Goal: Transaction & Acquisition: Obtain resource

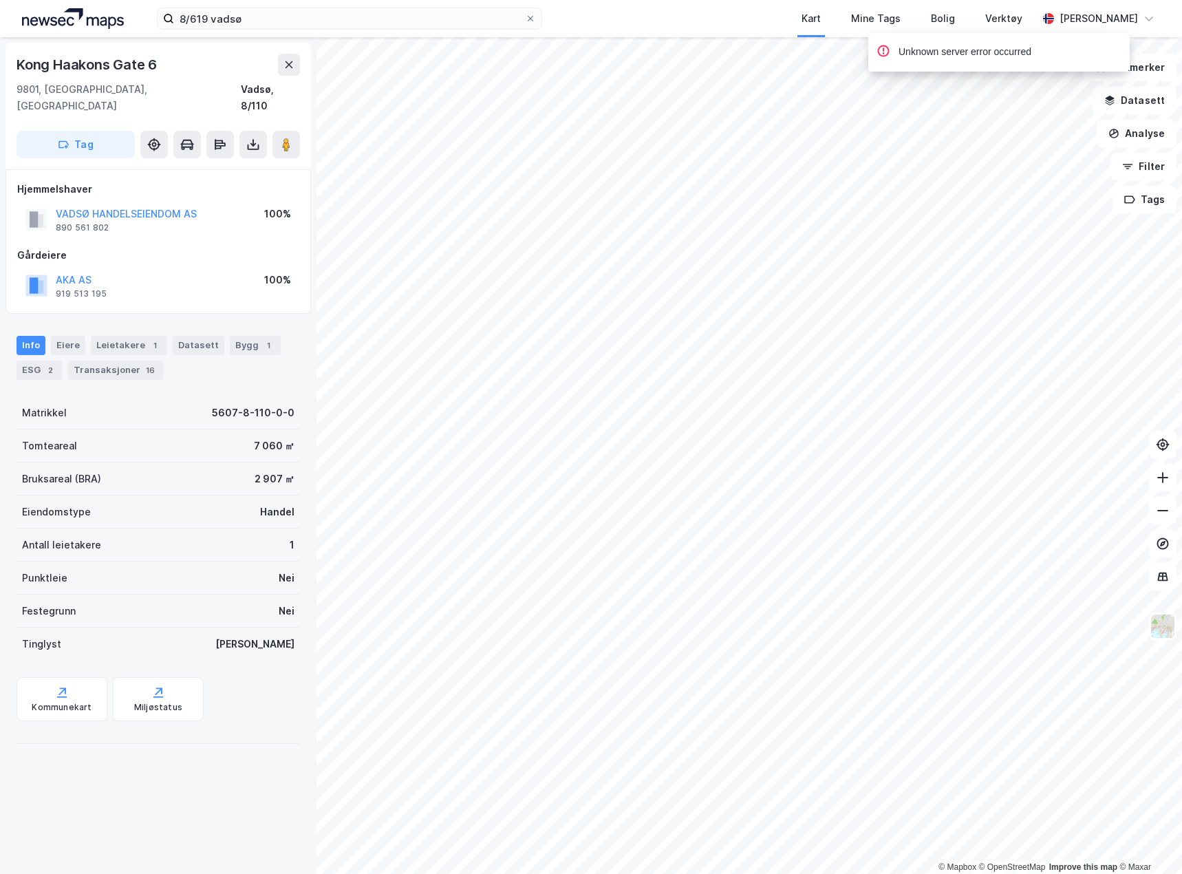
click at [233, 7] on div "8/619 vadsø Kart Mine Tags Bolig Verktøy [PERSON_NAME]" at bounding box center [591, 18] width 1182 height 37
click at [232, 18] on input "8/619 vadsø" at bounding box center [349, 18] width 351 height 21
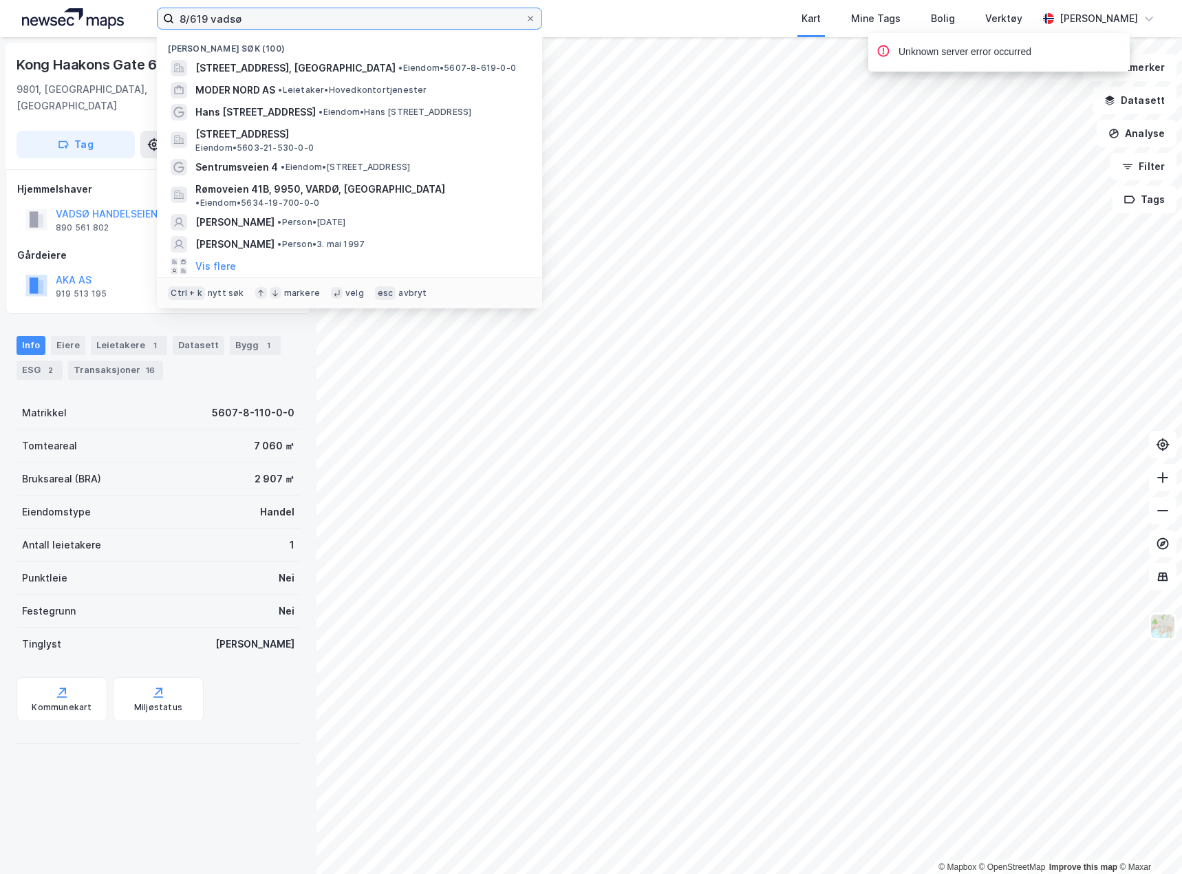
click at [232, 18] on input "8/619 vadsø" at bounding box center [349, 18] width 351 height 21
click at [259, 17] on input "8/619 vadsø" at bounding box center [349, 18] width 351 height 21
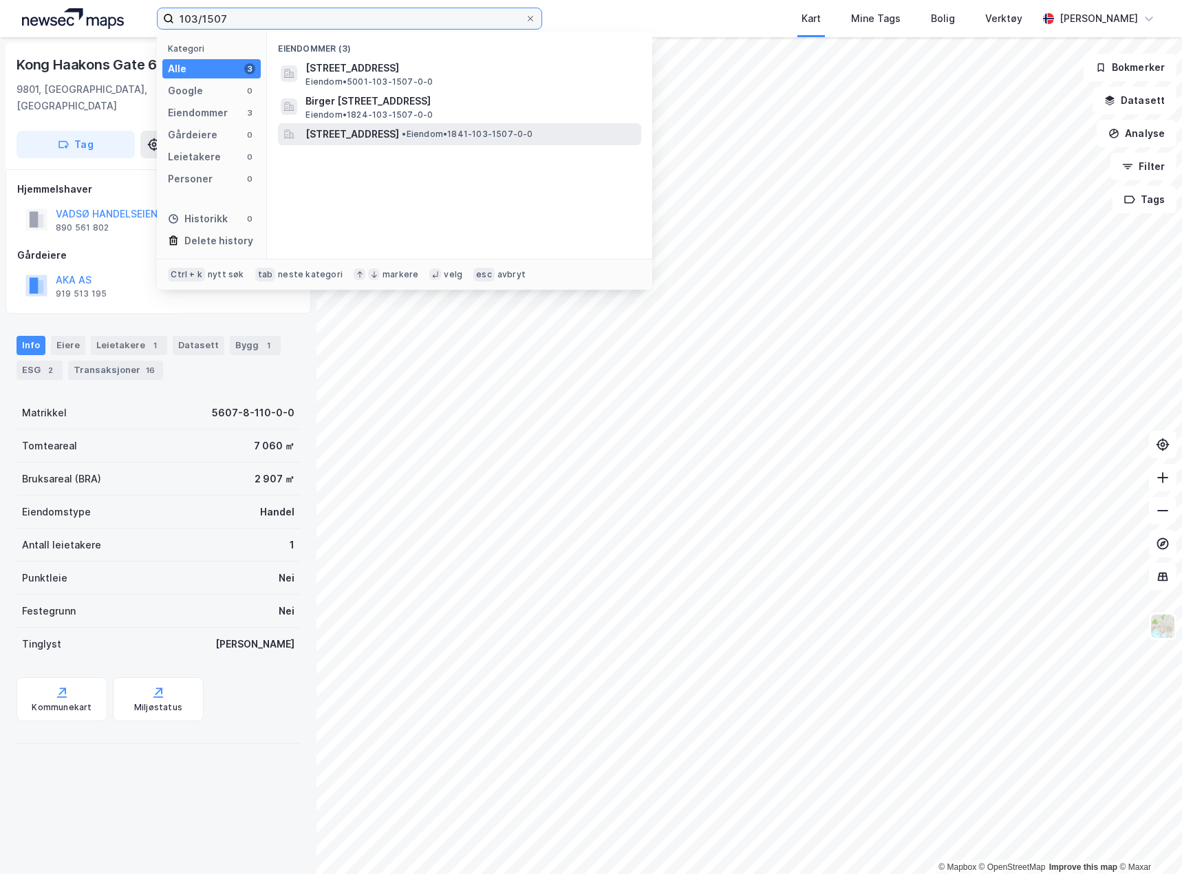
type input "103/1507"
click at [399, 140] on span "[STREET_ADDRESS]" at bounding box center [353, 134] width 94 height 17
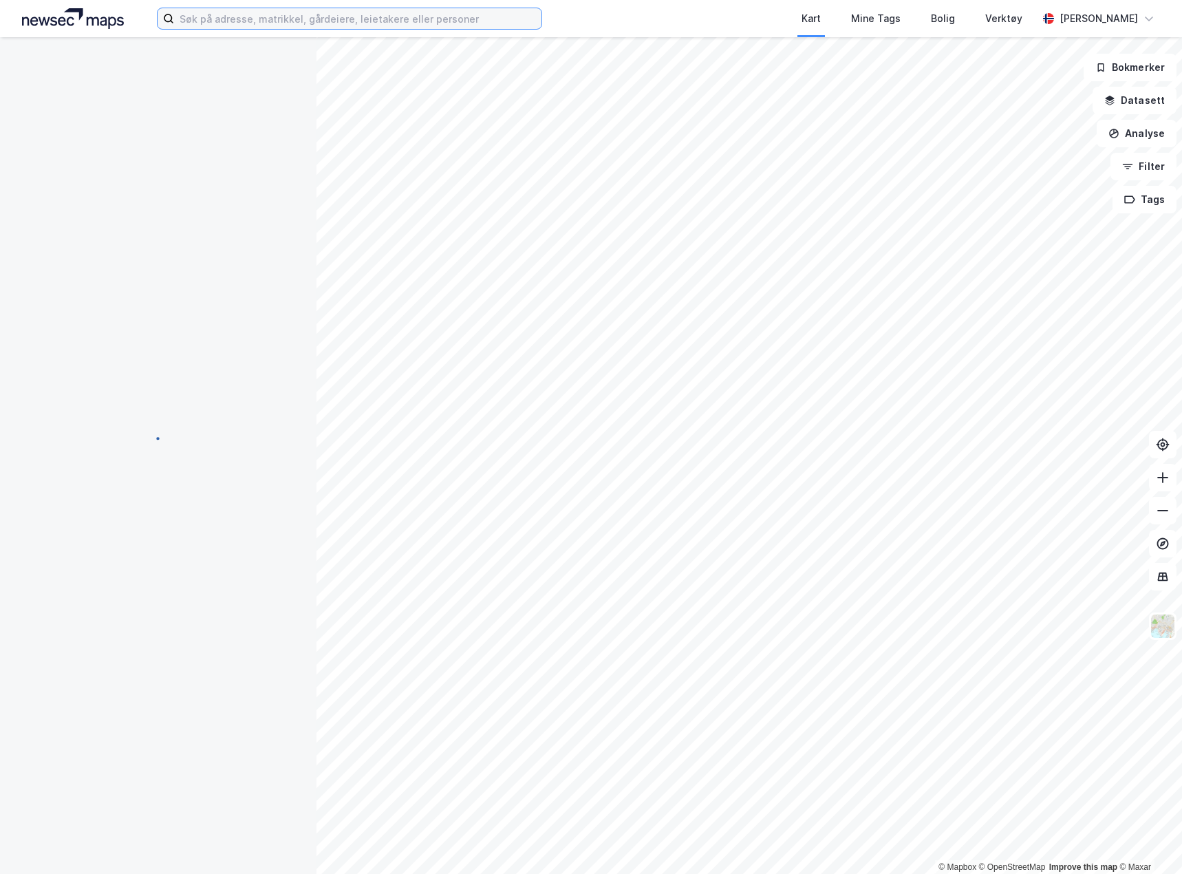
click at [238, 19] on input at bounding box center [357, 18] width 367 height 21
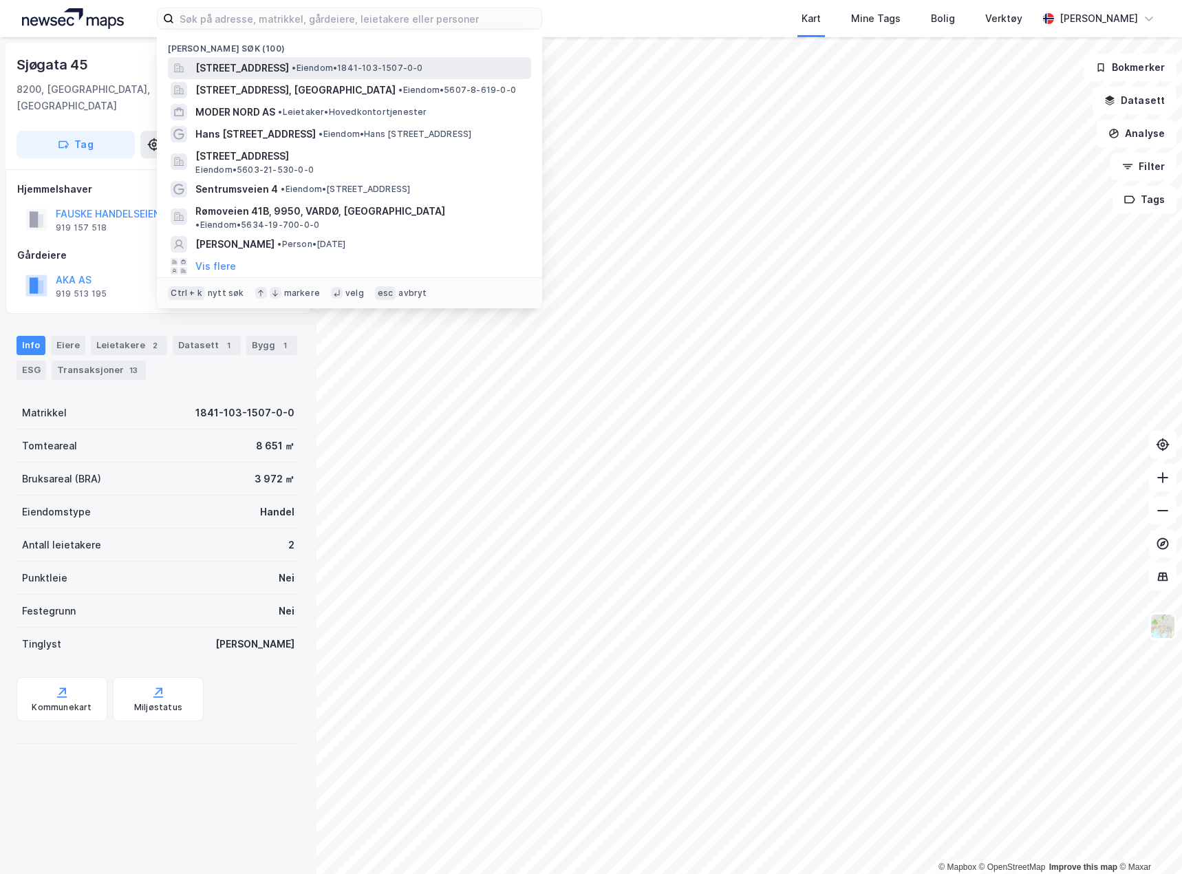
click at [283, 66] on span "[STREET_ADDRESS]" at bounding box center [242, 68] width 94 height 17
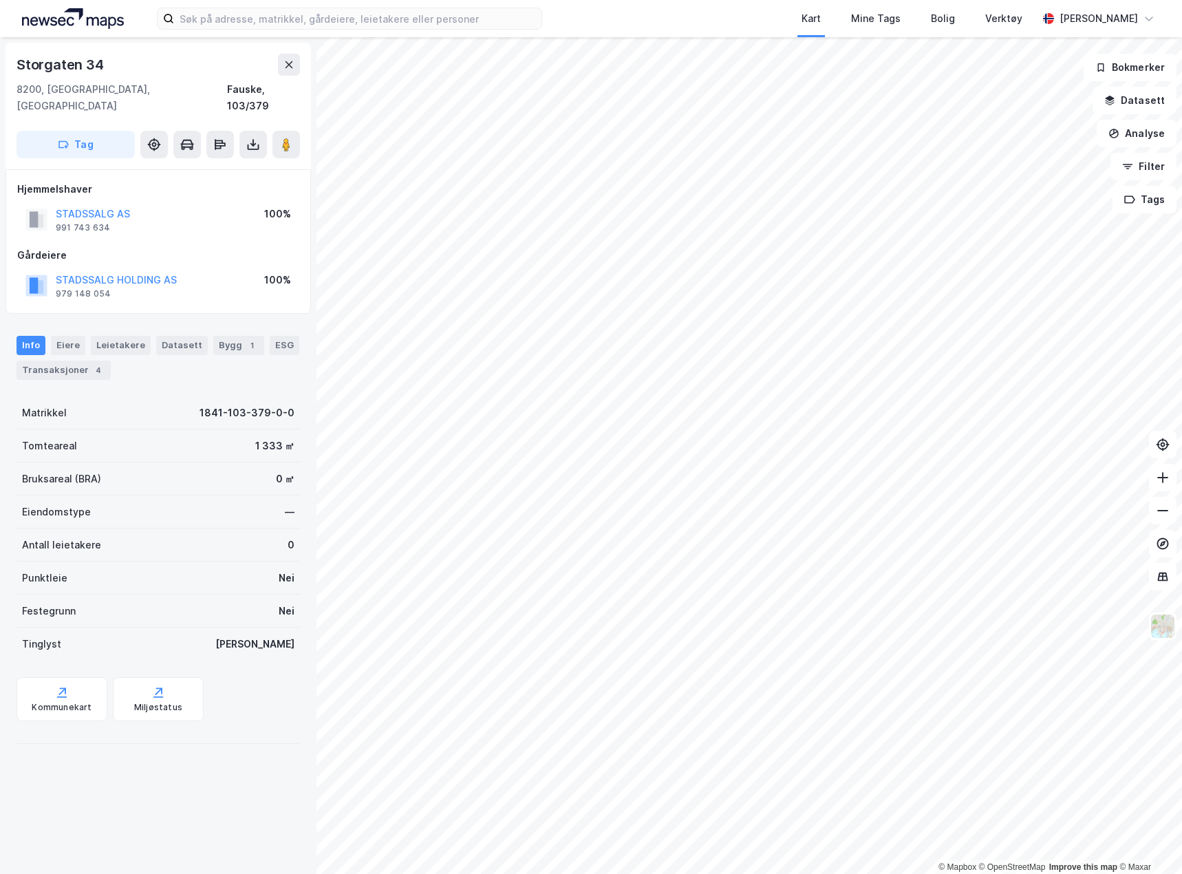
click at [292, 35] on div "Kart Mine Tags Bolig Verktøy Caroline Scherman" at bounding box center [591, 18] width 1182 height 37
click at [301, 18] on input at bounding box center [357, 18] width 367 height 21
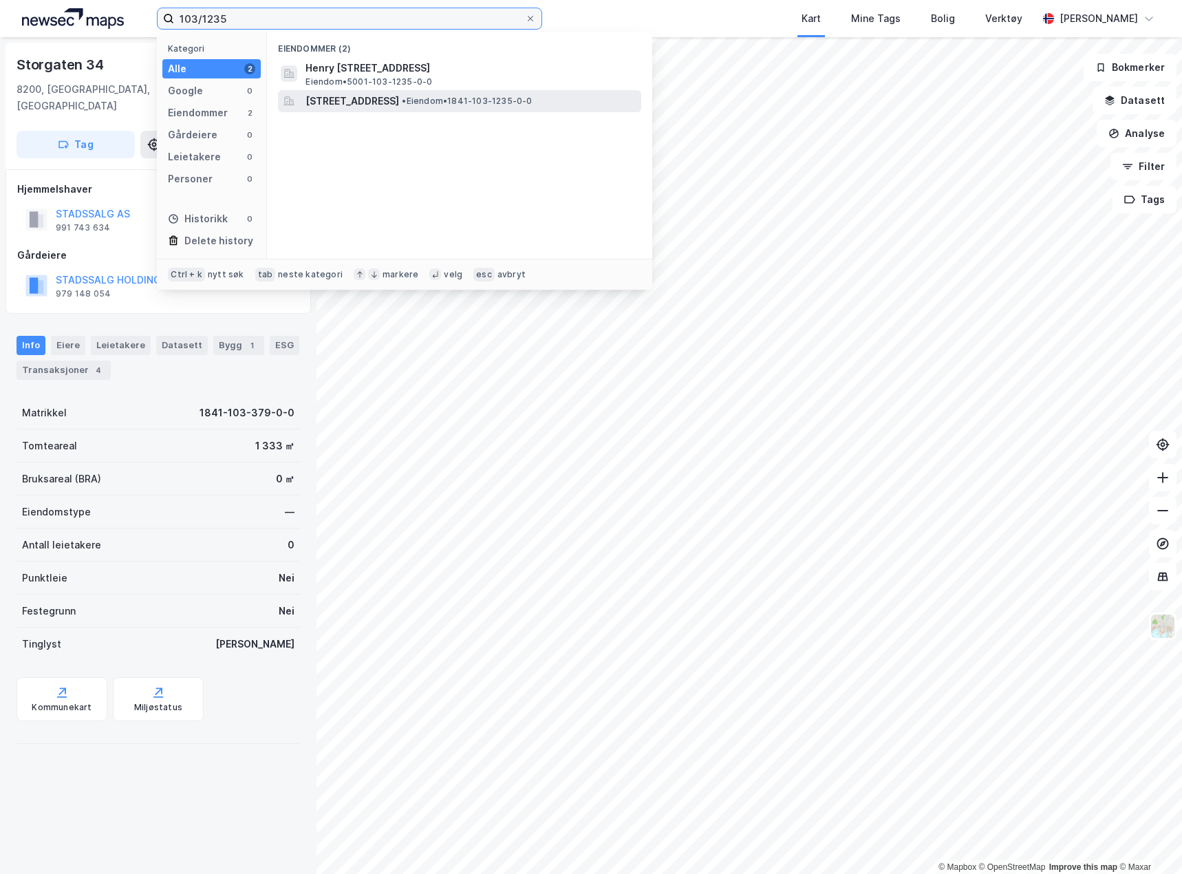
type input "103/1235"
click at [399, 100] on span "Postveien 2, 8200, FAUSKE, FAUSKE" at bounding box center [353, 101] width 94 height 17
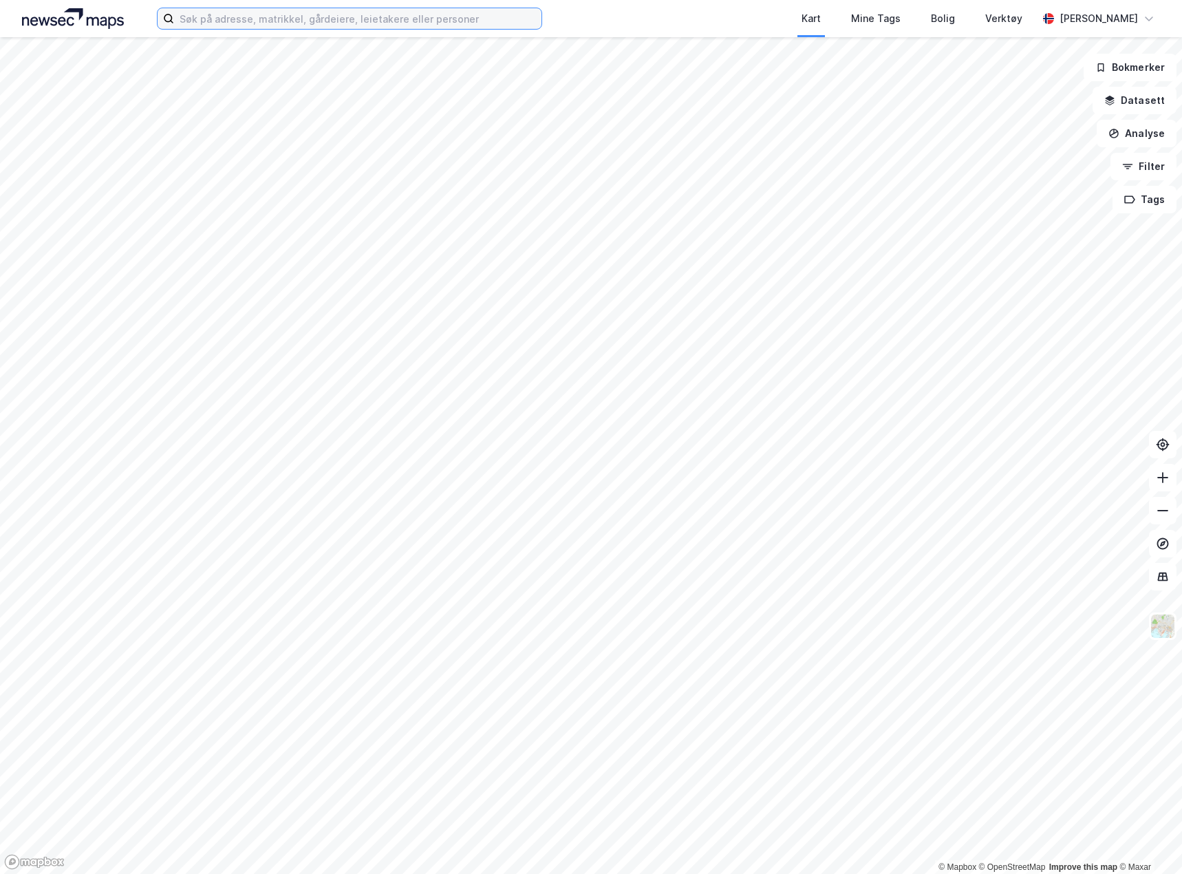
click at [298, 24] on input at bounding box center [357, 18] width 367 height 21
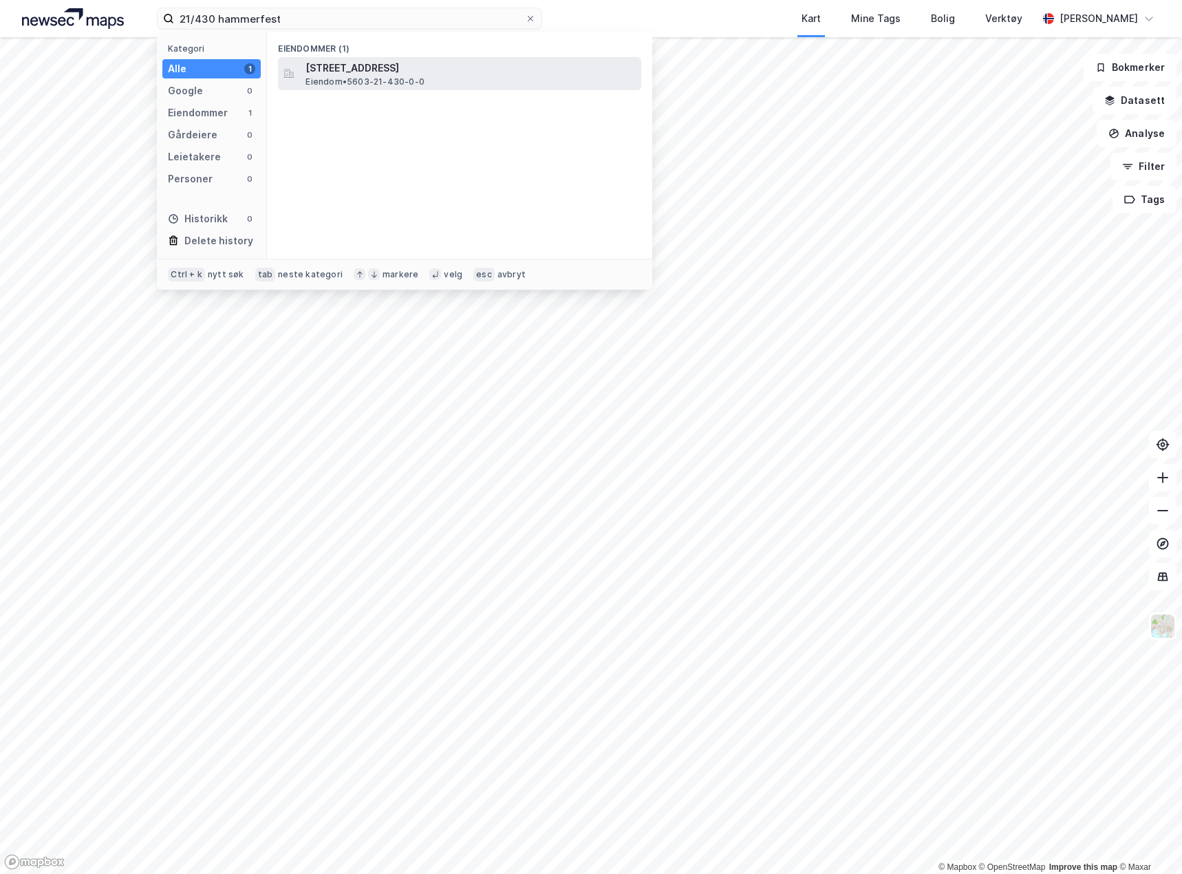
click at [472, 72] on span "Nordlysveien 41, 9602, HAMMERFEST, HAMMERFEST" at bounding box center [471, 68] width 330 height 17
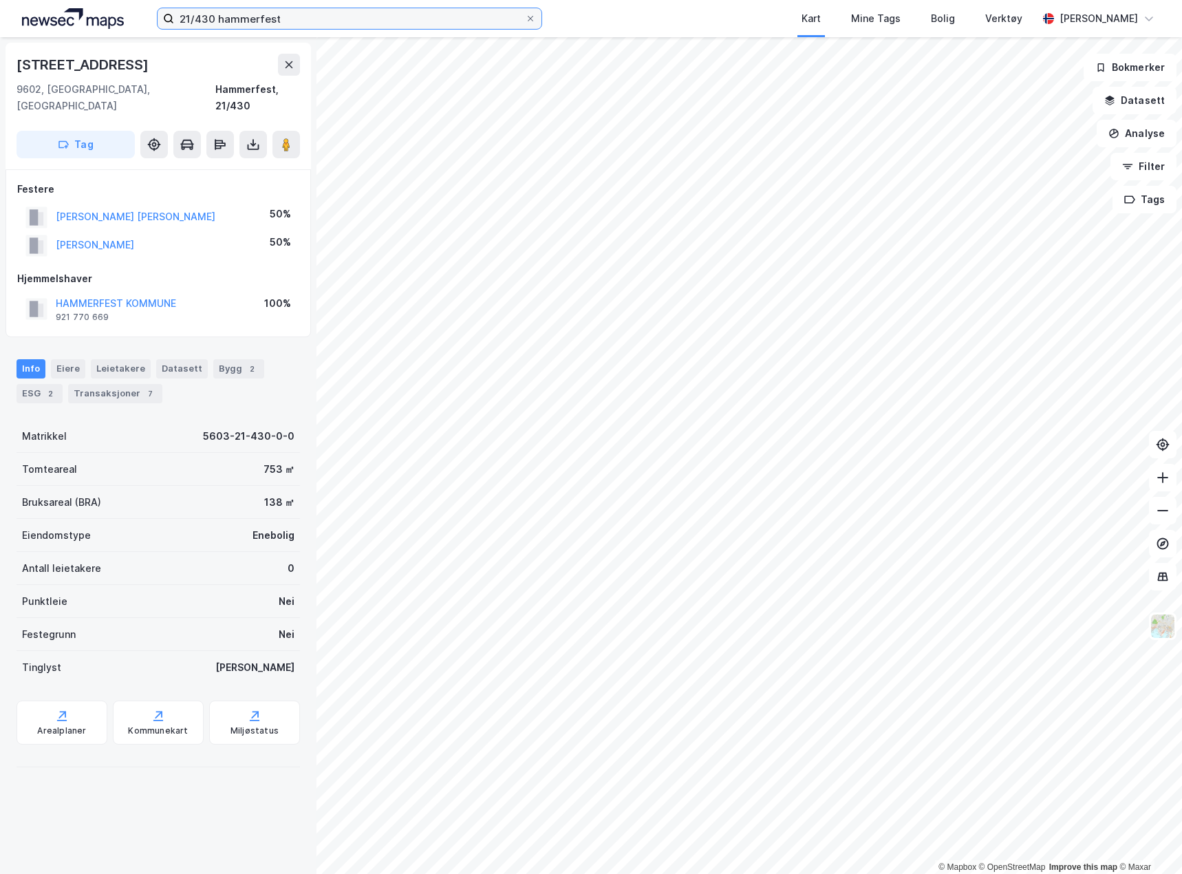
click at [197, 18] on input "21/430 hammerfest" at bounding box center [349, 18] width 351 height 21
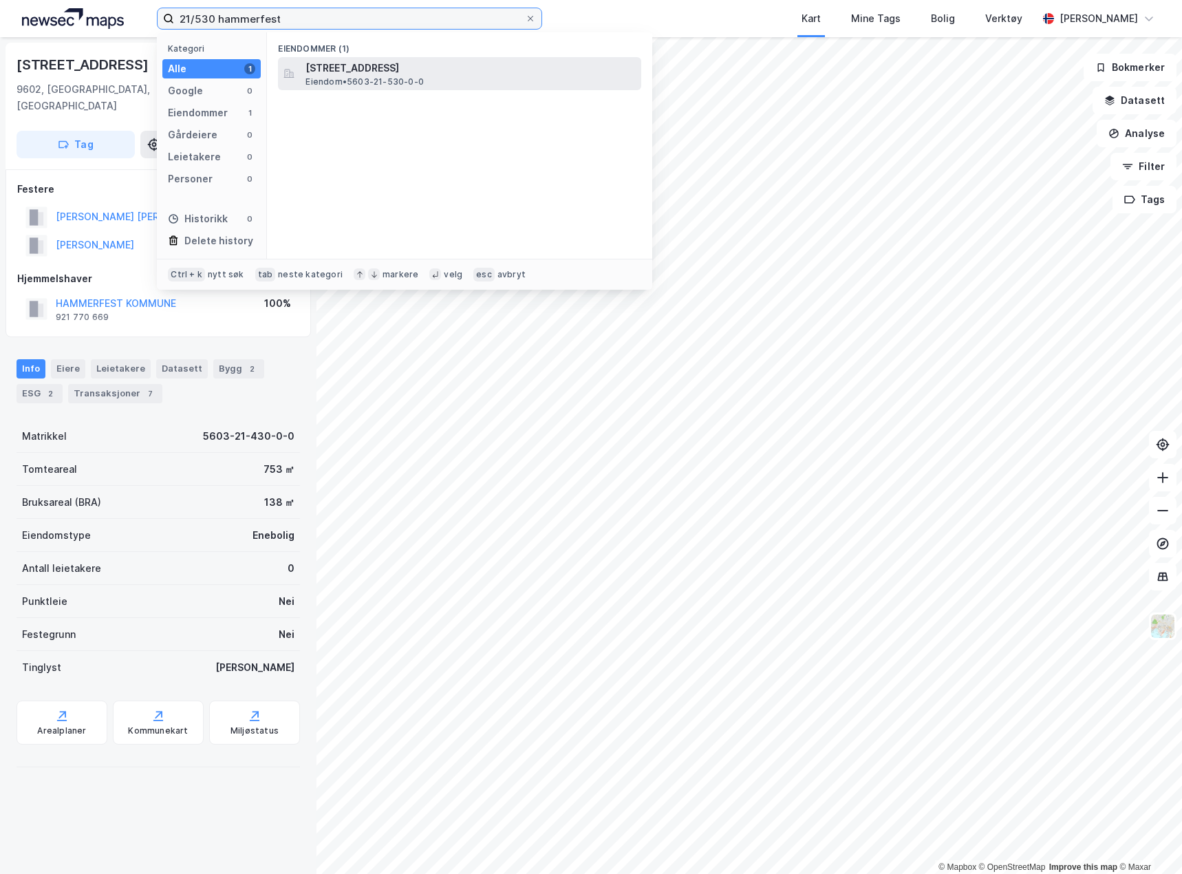
type input "21/530 hammerfest"
click at [330, 70] on span "[STREET_ADDRESS]" at bounding box center [471, 68] width 330 height 17
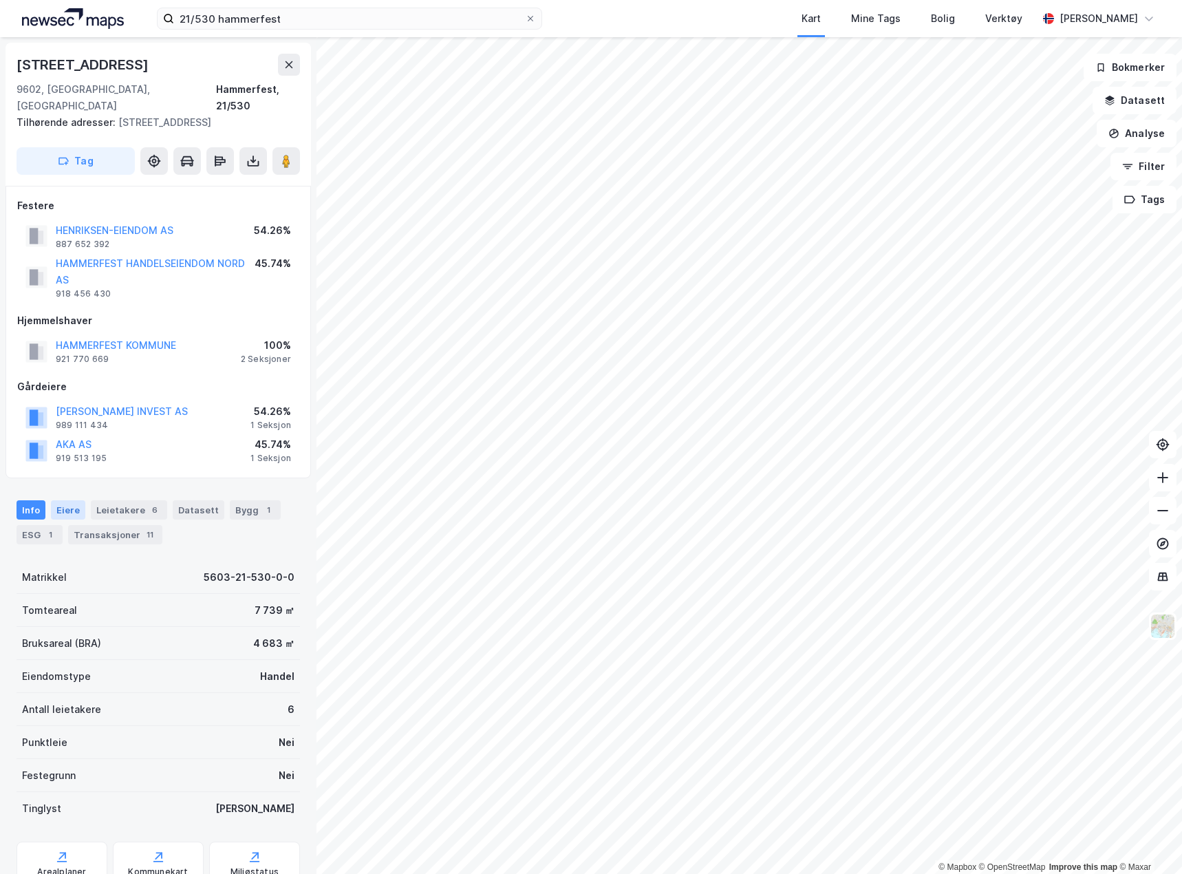
click at [70, 500] on div "Eiere" at bounding box center [68, 509] width 34 height 19
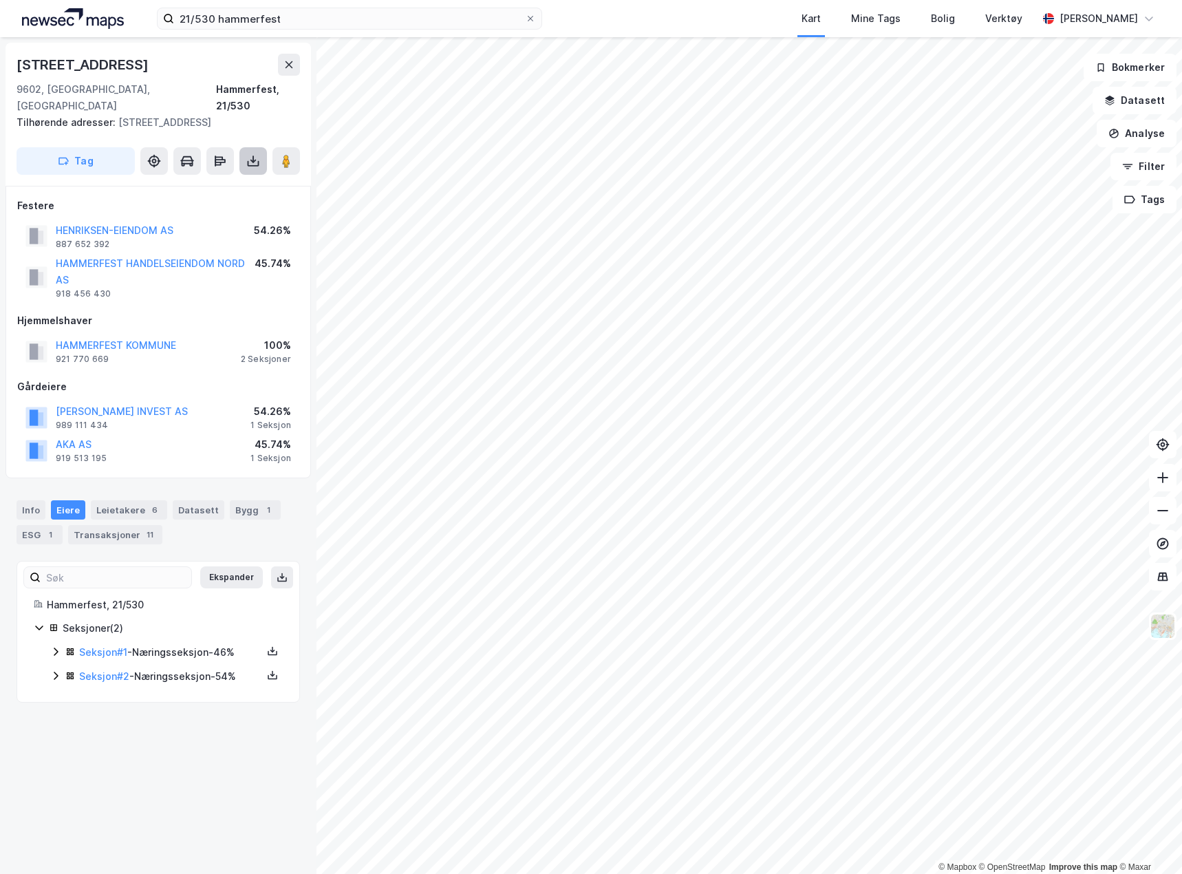
click at [250, 154] on icon at bounding box center [253, 161] width 14 height 14
click at [210, 178] on div "Last ned grunnbok" at bounding box center [193, 189] width 147 height 22
